Goal: Browse casually

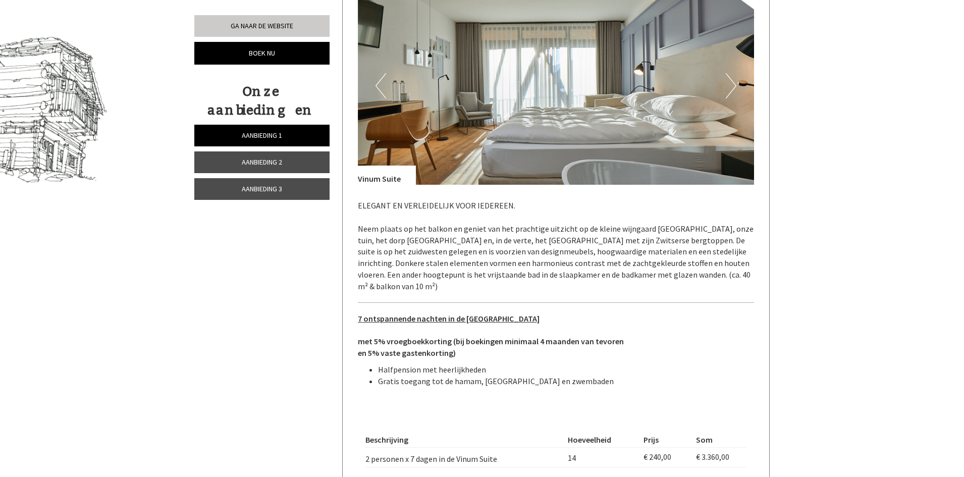
scroll to position [505, 0]
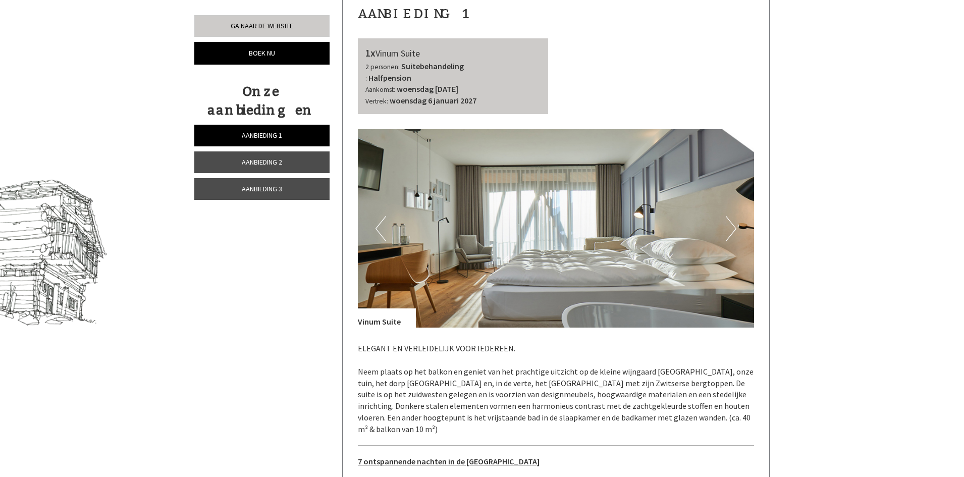
click at [729, 230] on button "Volgende" at bounding box center [731, 228] width 11 height 25
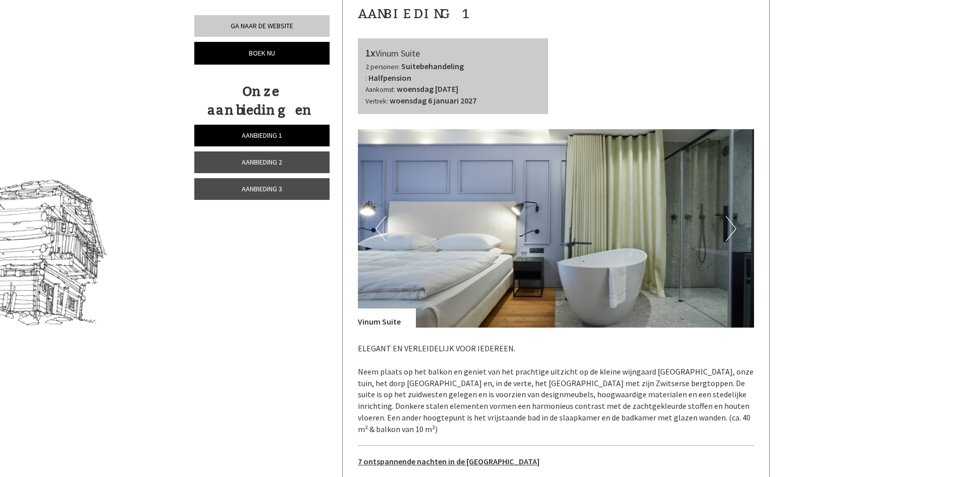
click at [729, 230] on button "Volgende" at bounding box center [731, 228] width 11 height 25
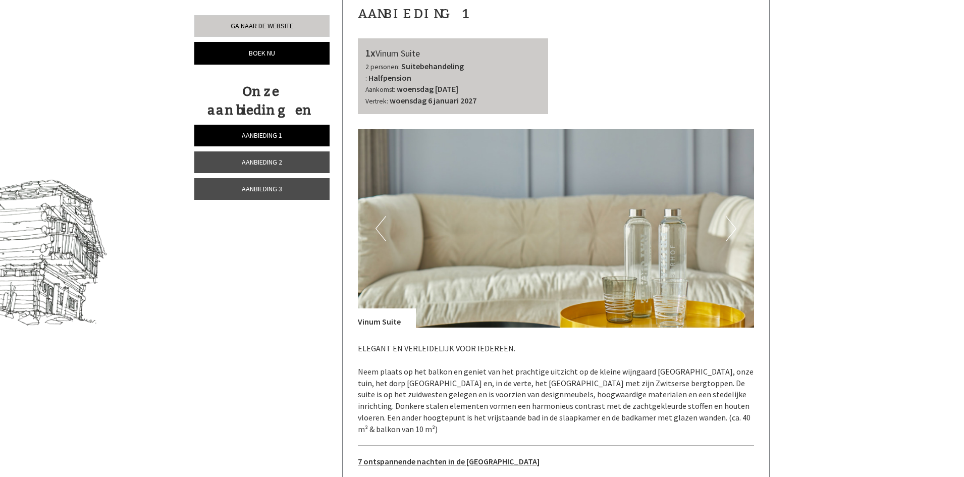
click at [729, 230] on button "Volgende" at bounding box center [731, 228] width 11 height 25
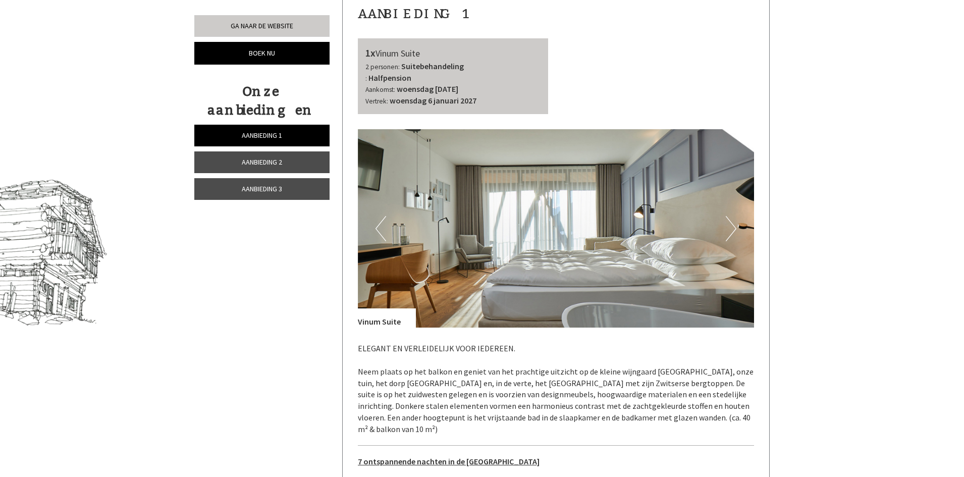
click at [729, 230] on button "Volgende" at bounding box center [731, 228] width 11 height 25
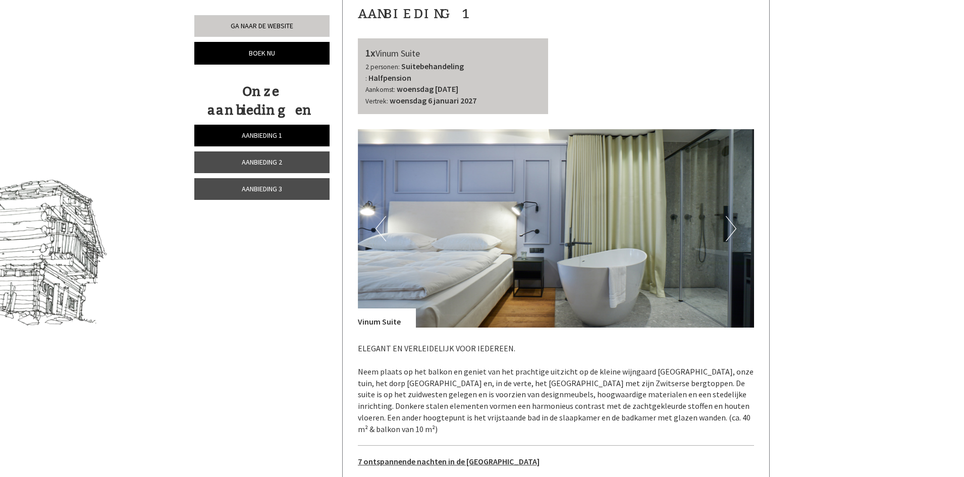
click at [729, 230] on button "Volgende" at bounding box center [731, 228] width 11 height 25
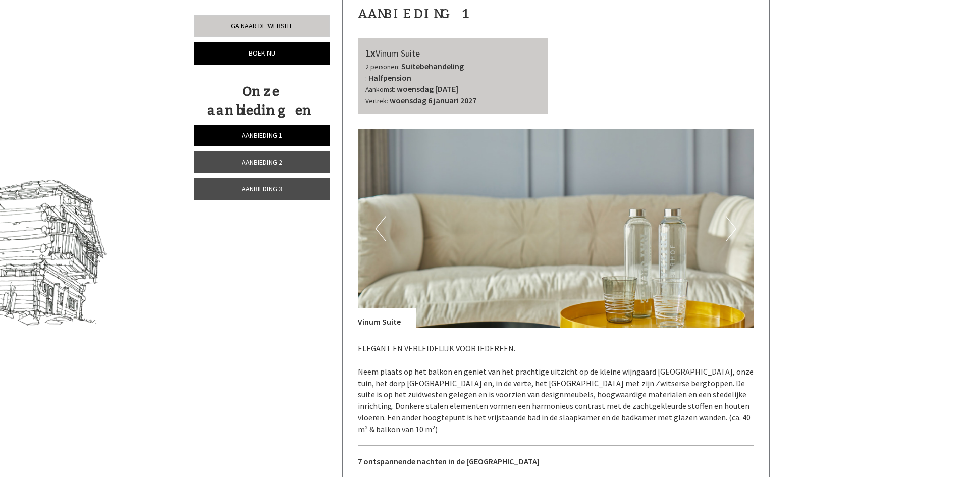
click at [729, 230] on button "Volgende" at bounding box center [731, 228] width 11 height 25
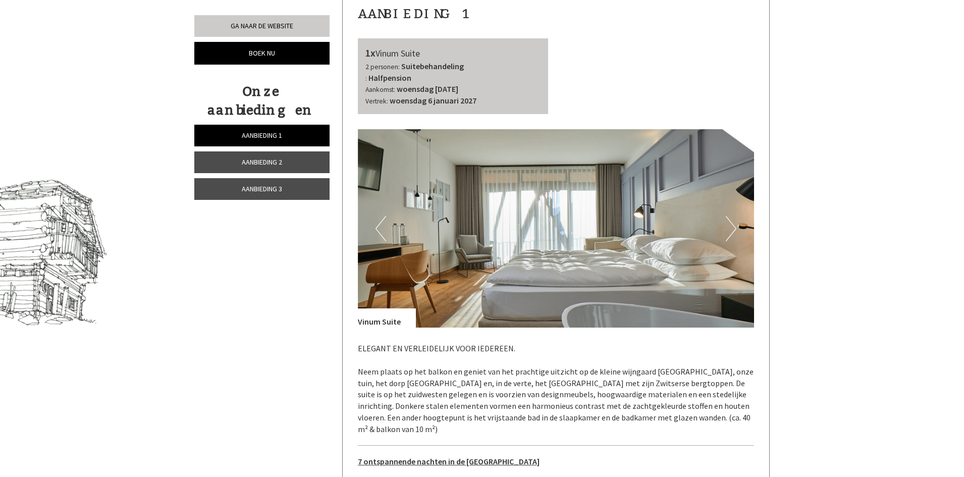
click at [729, 230] on button "Volgende" at bounding box center [731, 228] width 11 height 25
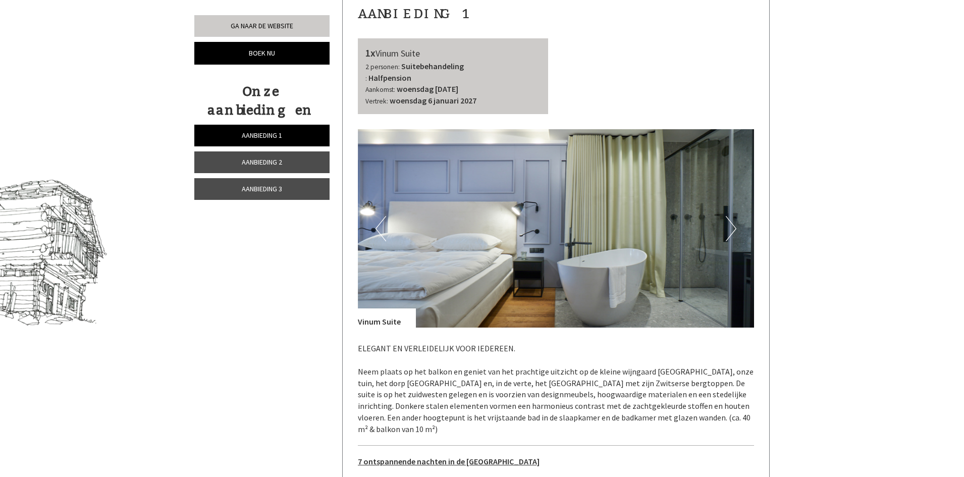
click at [729, 230] on button "Volgende" at bounding box center [731, 228] width 11 height 25
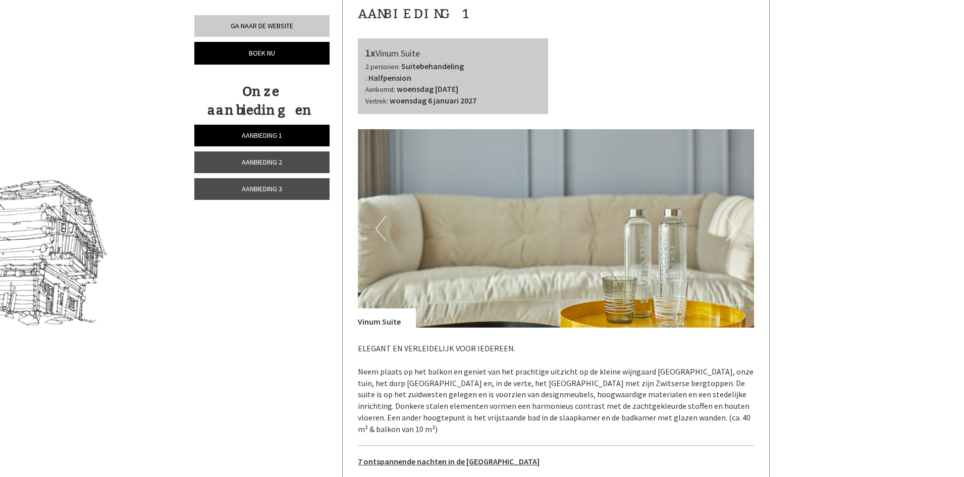
click at [729, 230] on button "Volgende" at bounding box center [731, 228] width 11 height 25
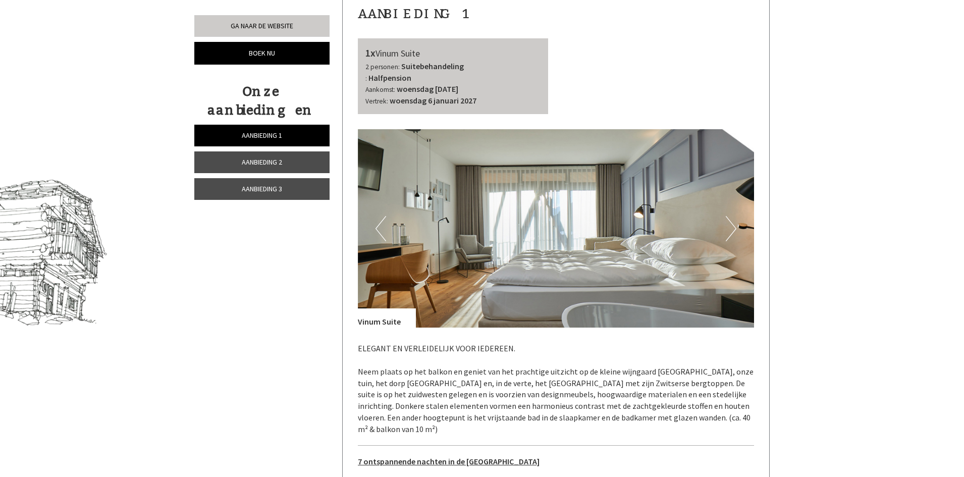
click at [729, 230] on button "Volgende" at bounding box center [731, 228] width 11 height 25
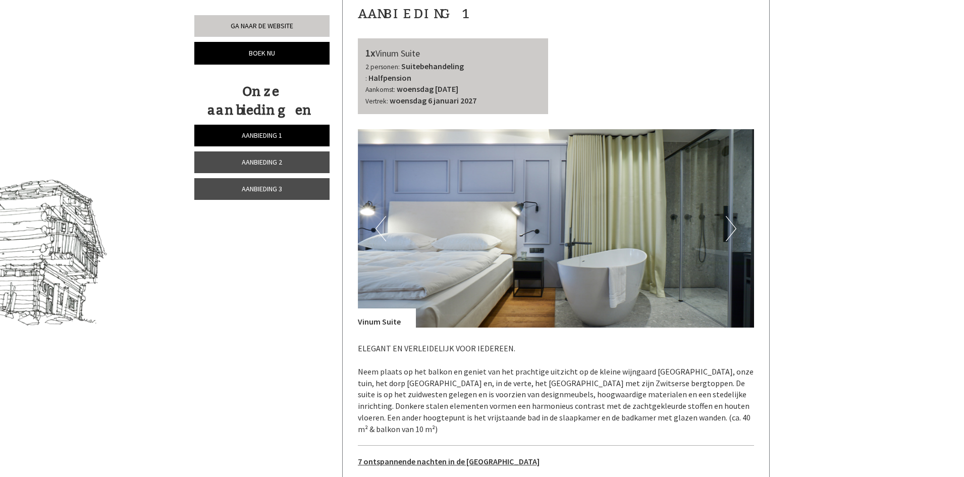
click at [729, 230] on button "Volgende" at bounding box center [731, 228] width 11 height 25
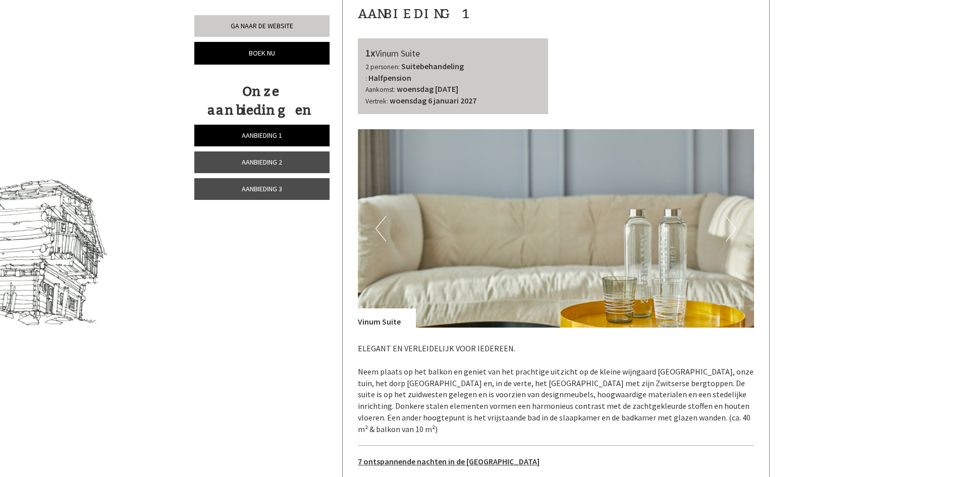
click at [729, 230] on button "Volgende" at bounding box center [731, 228] width 11 height 25
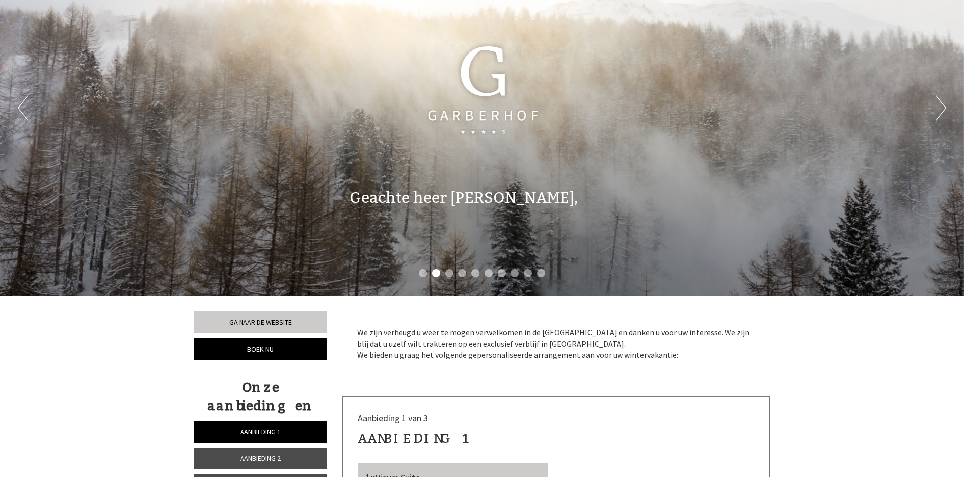
scroll to position [0, 0]
